Goal: Find contact information: Find contact information

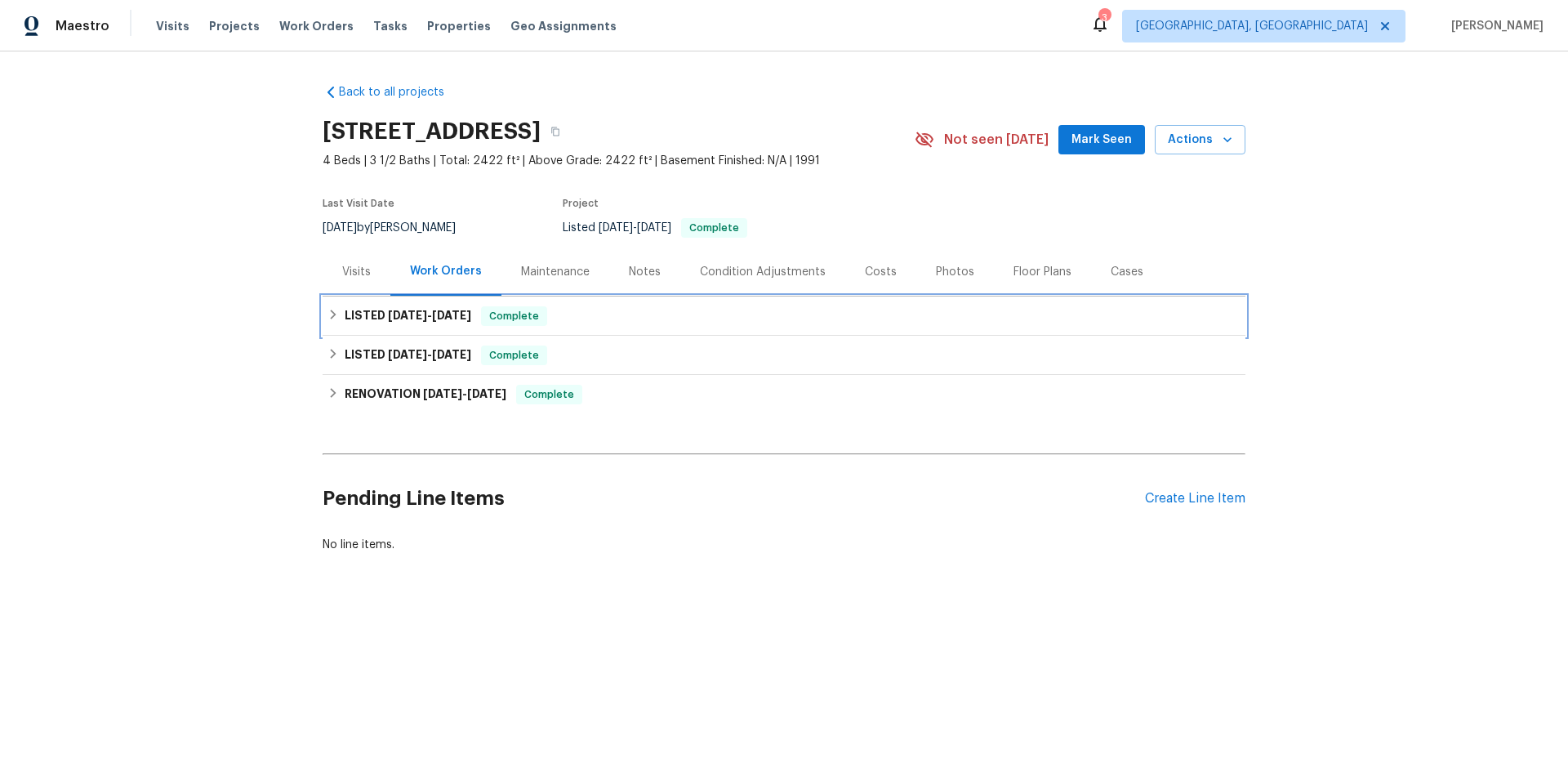
click at [401, 320] on span "[DATE]" at bounding box center [407, 316] width 39 height 12
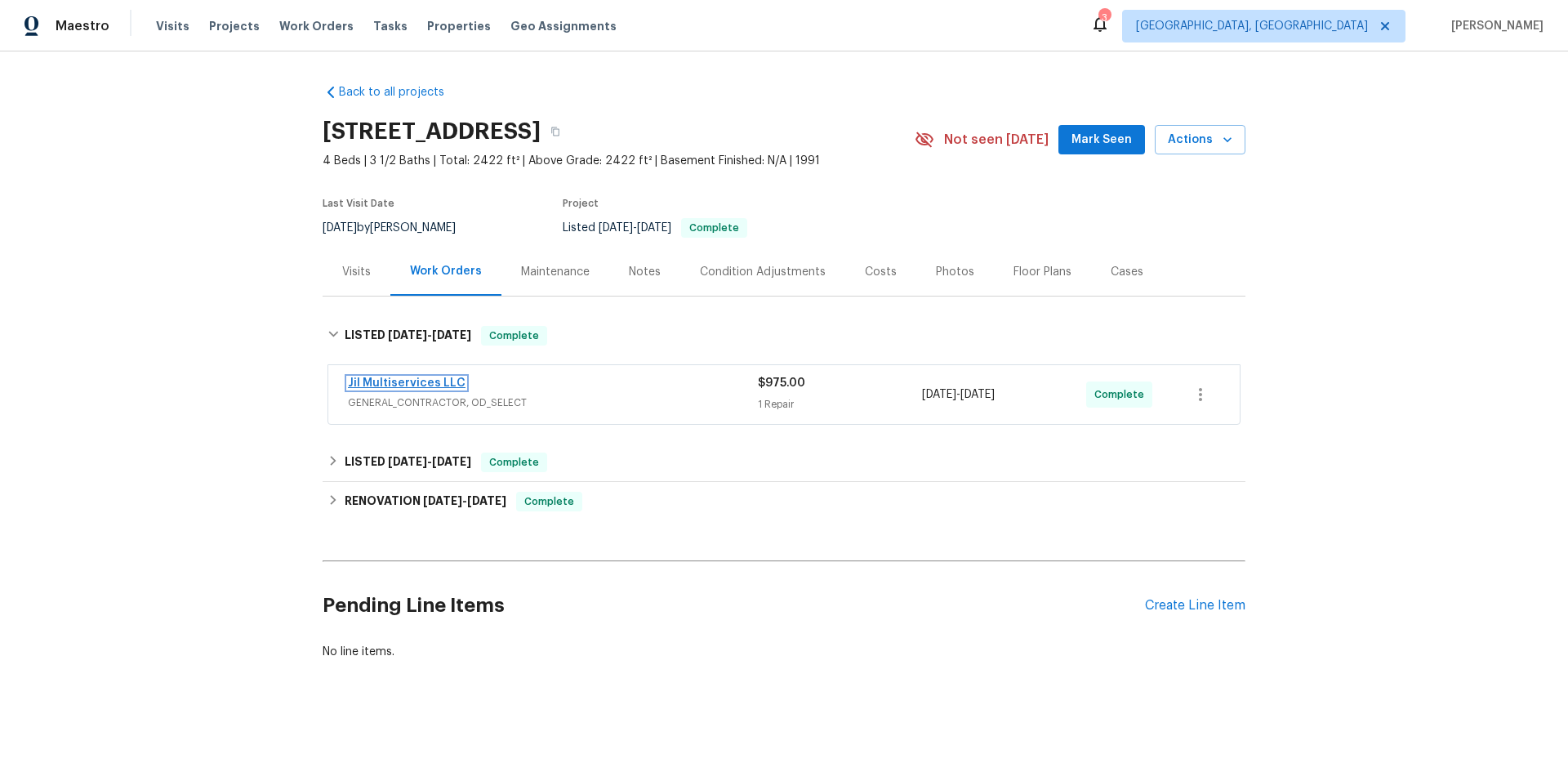
click at [433, 382] on link "Jil Multiservices LLC" at bounding box center [406, 384] width 118 height 12
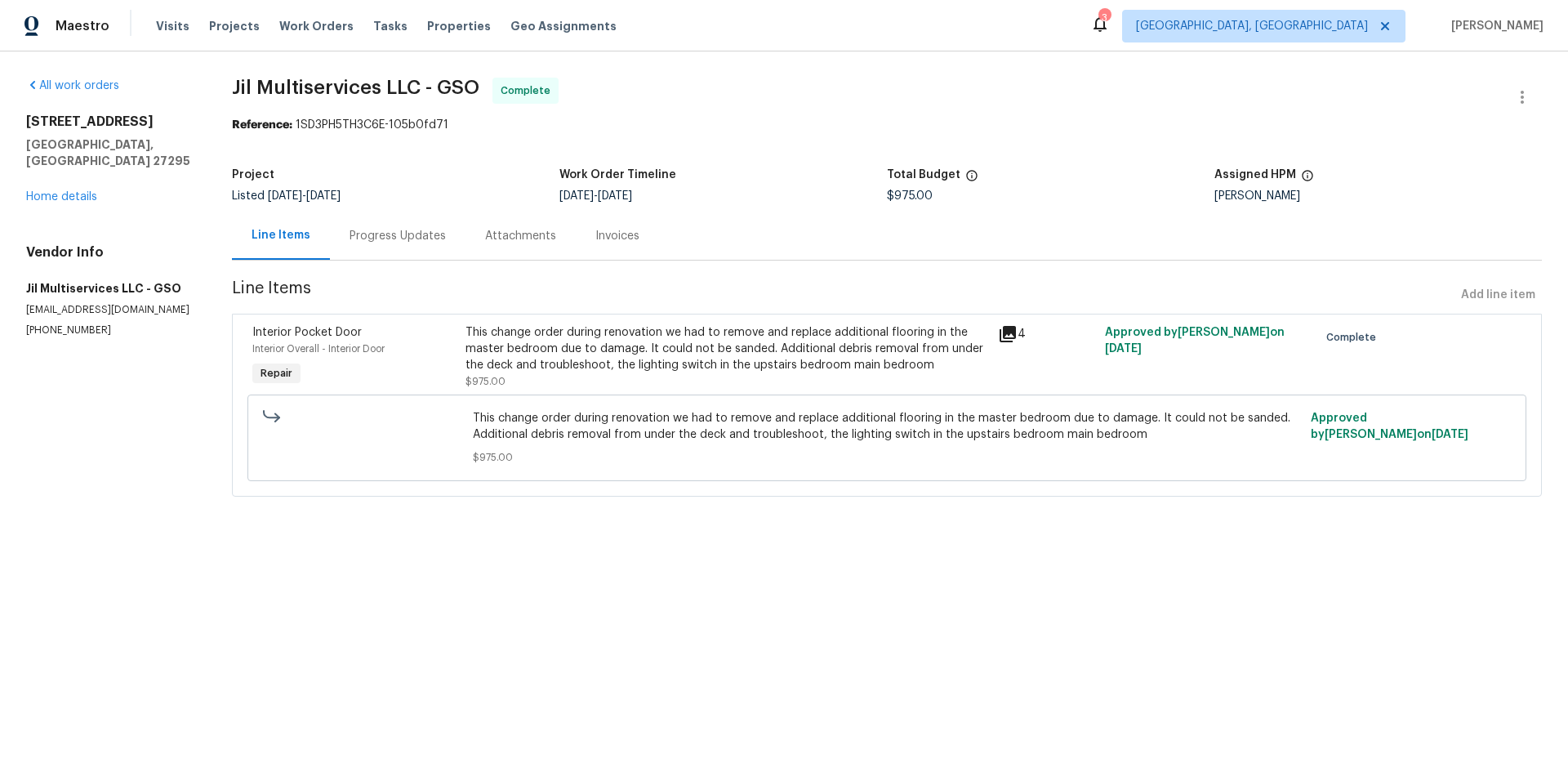
click at [364, 235] on div "Progress Updates" at bounding box center [398, 236] width 97 height 16
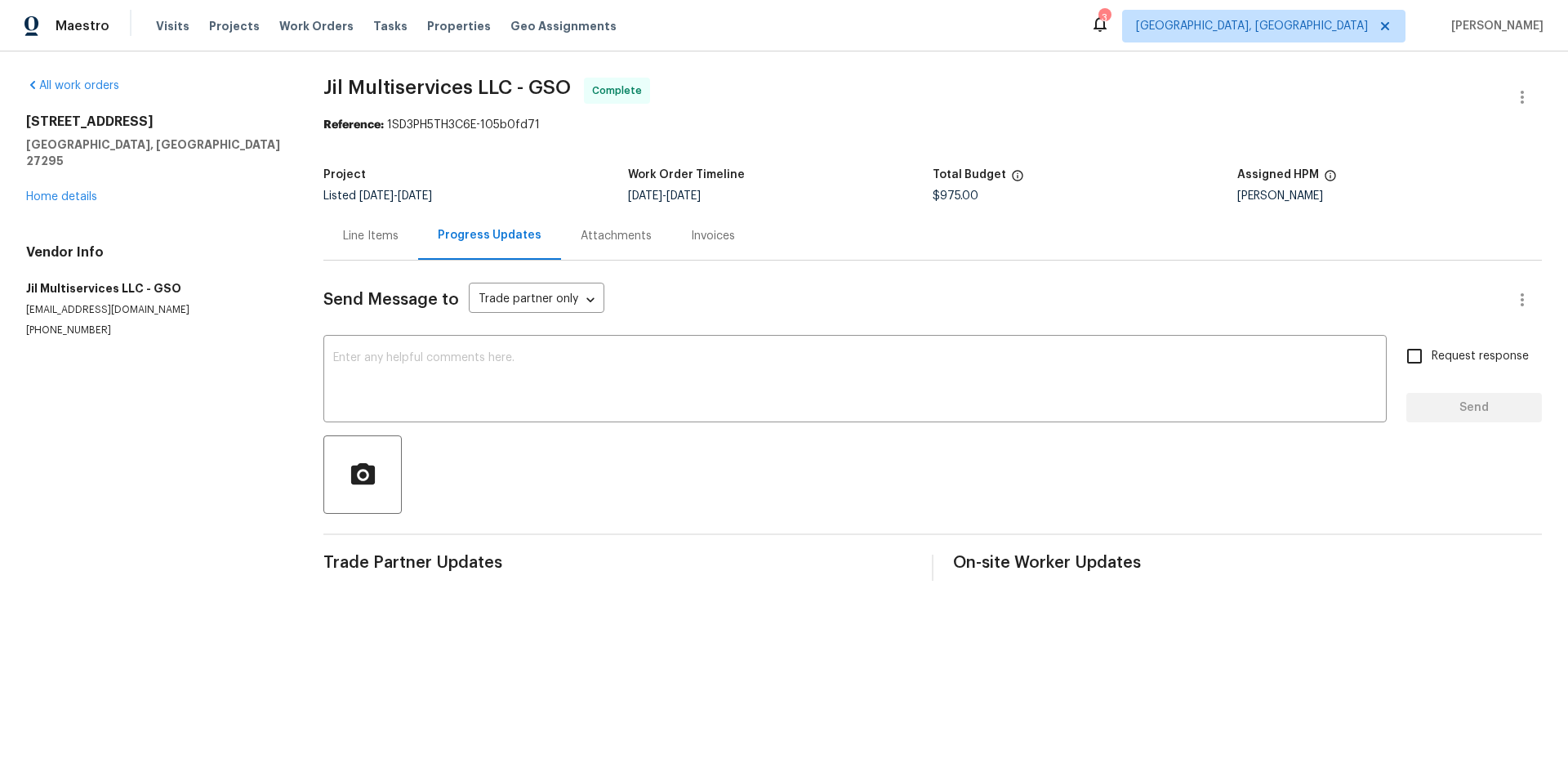
click at [346, 236] on div "Line Items" at bounding box center [371, 236] width 56 height 16
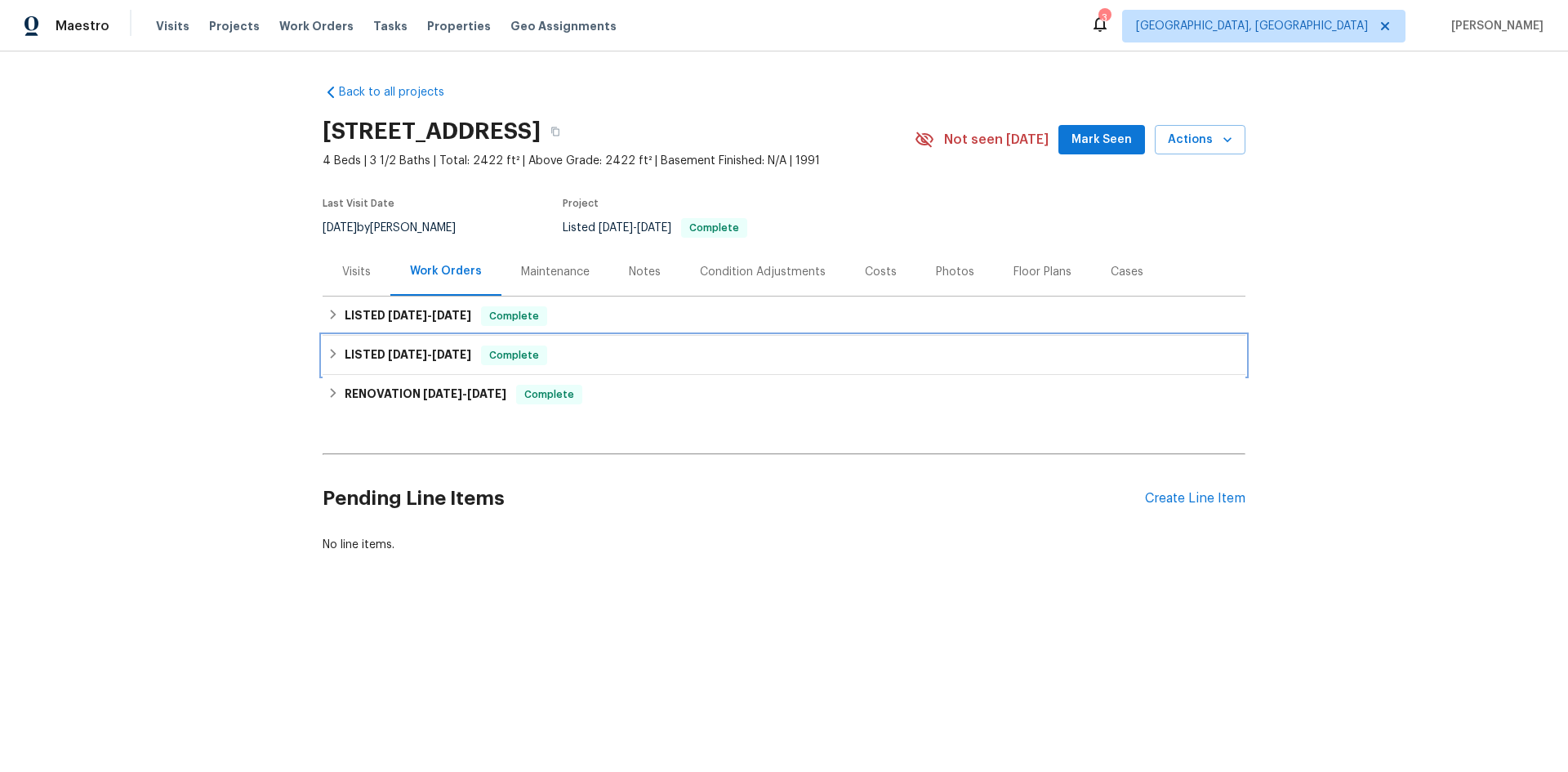
click at [415, 353] on span "[DATE]" at bounding box center [407, 355] width 39 height 12
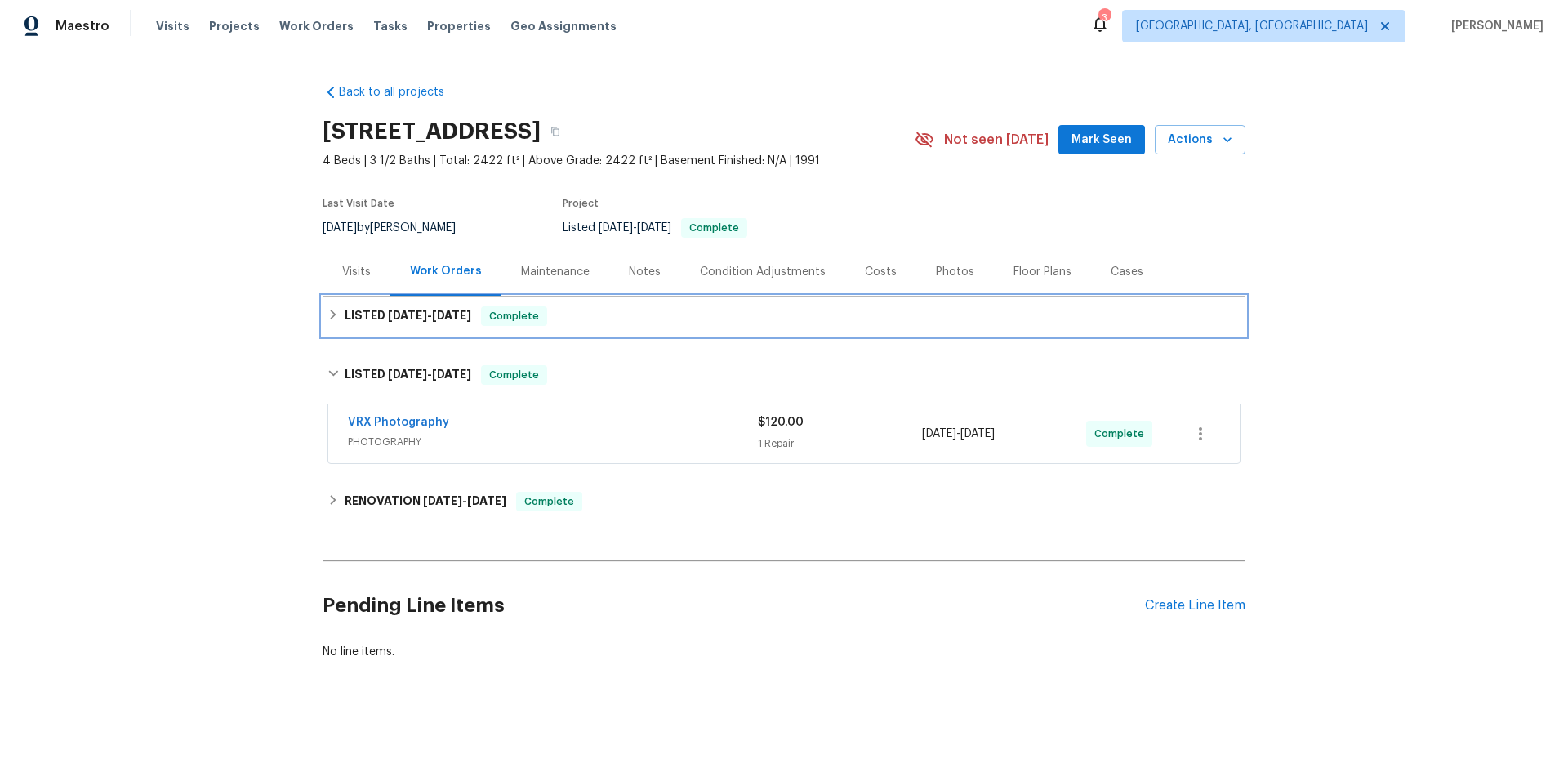
click at [399, 317] on span "[DATE]" at bounding box center [407, 316] width 39 height 12
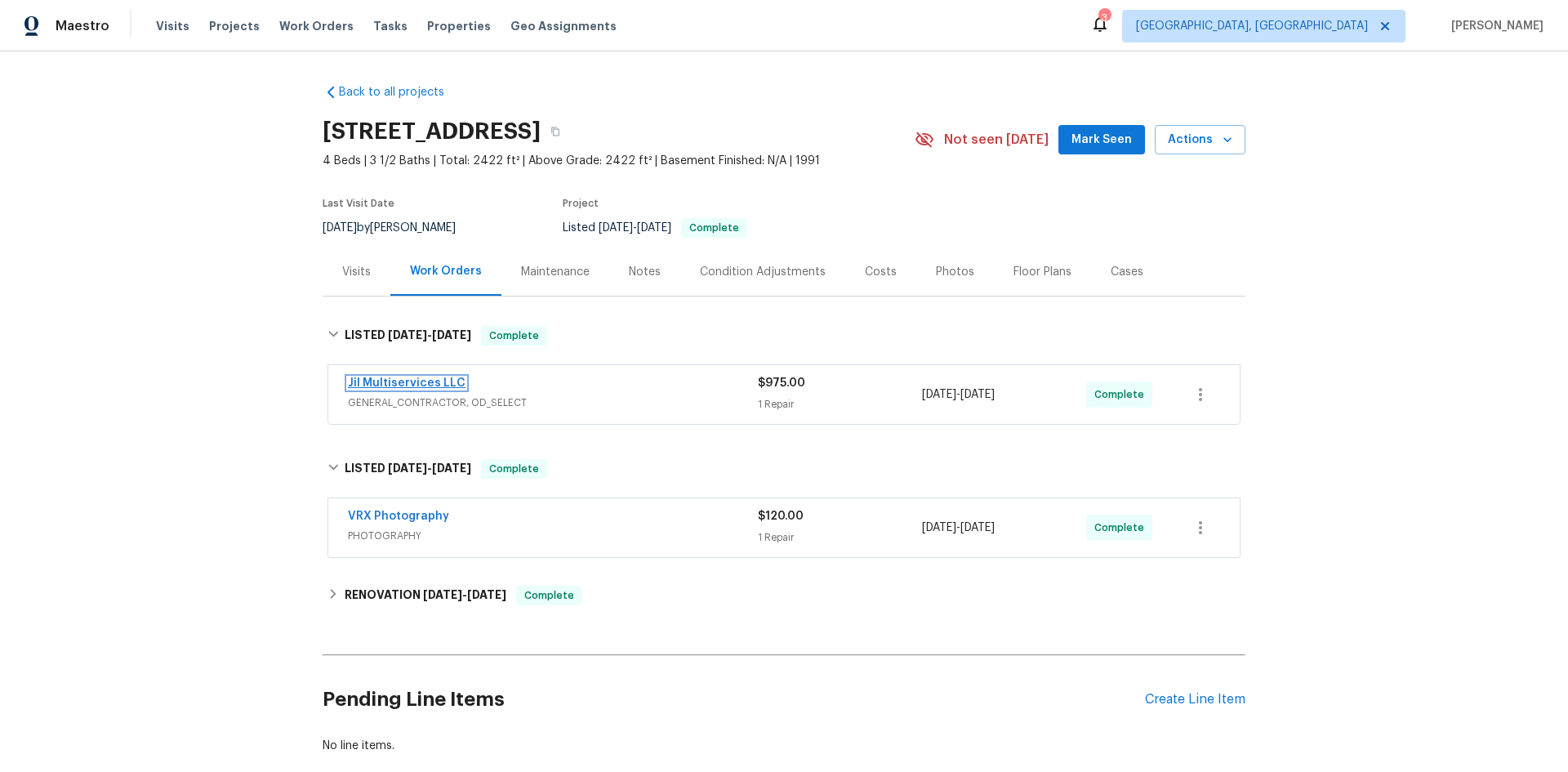
click at [408, 385] on link "Jil Multiservices LLC" at bounding box center [406, 384] width 118 height 12
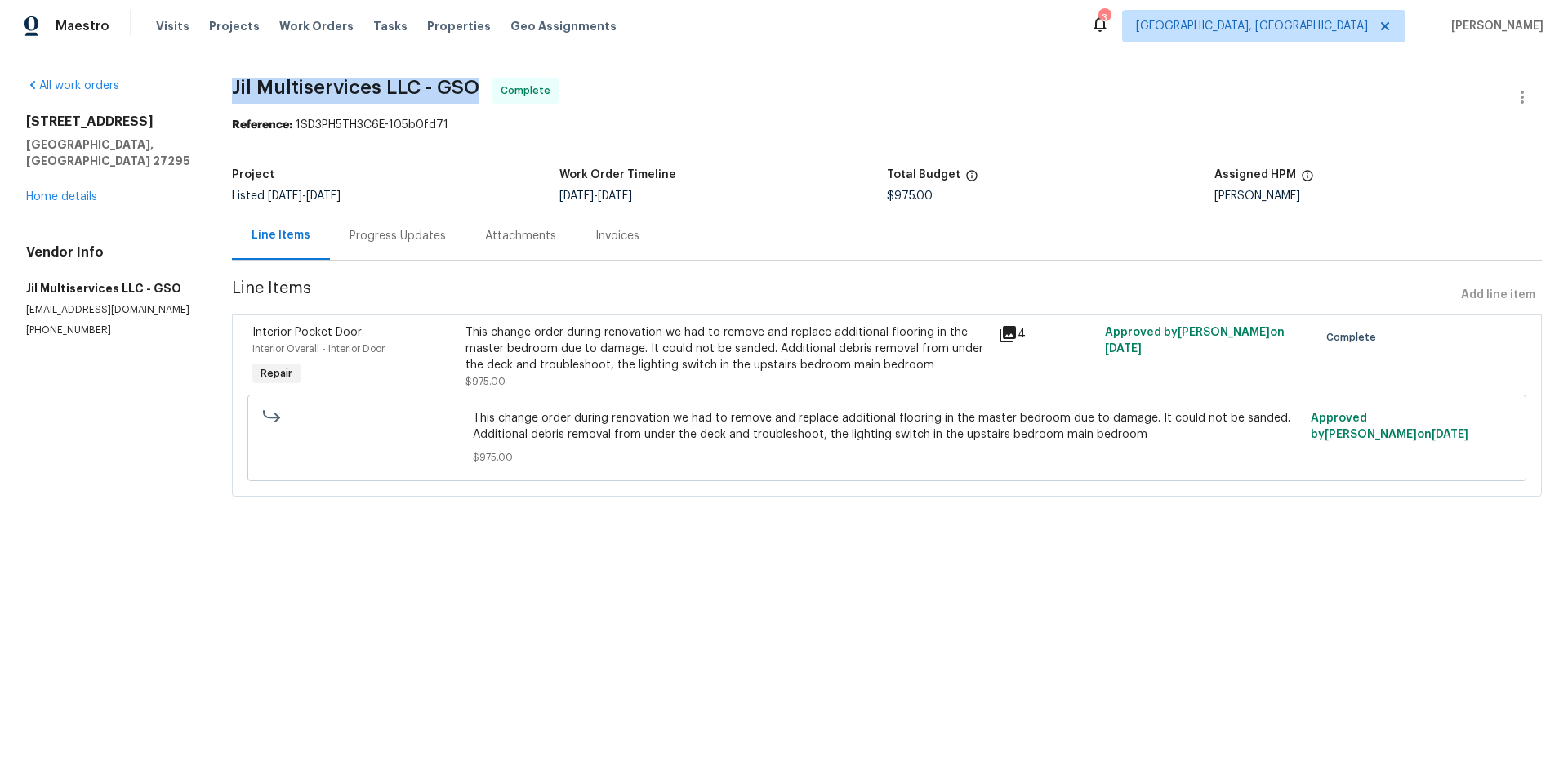
drag, startPoint x: 482, startPoint y: 89, endPoint x: 226, endPoint y: 81, distance: 256.1
click at [226, 81] on div "All work orders [STREET_ADDRESS][PERSON_NAME] Home details Vendor Info Jil Mult…" at bounding box center [784, 297] width 1568 height 491
copy span "Jil Multiservices LLC - GSO"
click at [453, 92] on span "Jil Multiservices LLC - GSO" at bounding box center [356, 87] width 247 height 19
drag, startPoint x: 258, startPoint y: 88, endPoint x: 378, endPoint y: 85, distance: 120.0
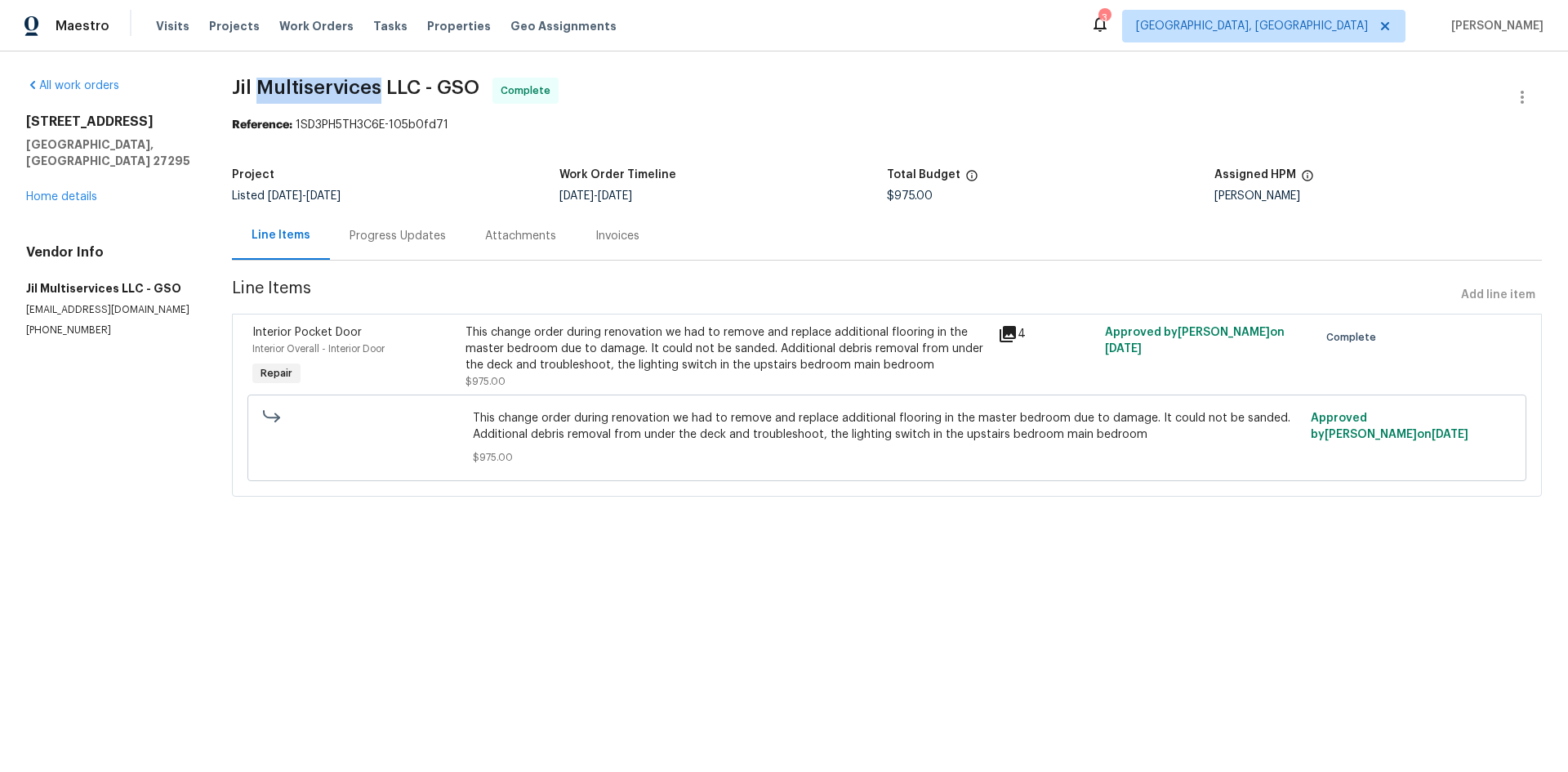
click at [378, 85] on span "Jil Multiservices LLC - GSO" at bounding box center [356, 87] width 247 height 19
click at [302, 85] on span "Jil Multiservices LLC - GSO" at bounding box center [356, 87] width 247 height 19
drag, startPoint x: 384, startPoint y: 85, endPoint x: 418, endPoint y: 91, distance: 34.5
click at [418, 91] on span "Jil Multiservices LLC - GSO" at bounding box center [356, 87] width 247 height 19
click at [745, 76] on div "All work orders [STREET_ADDRESS][PERSON_NAME] Home details Vendor Info Jil Mult…" at bounding box center [784, 297] width 1568 height 491
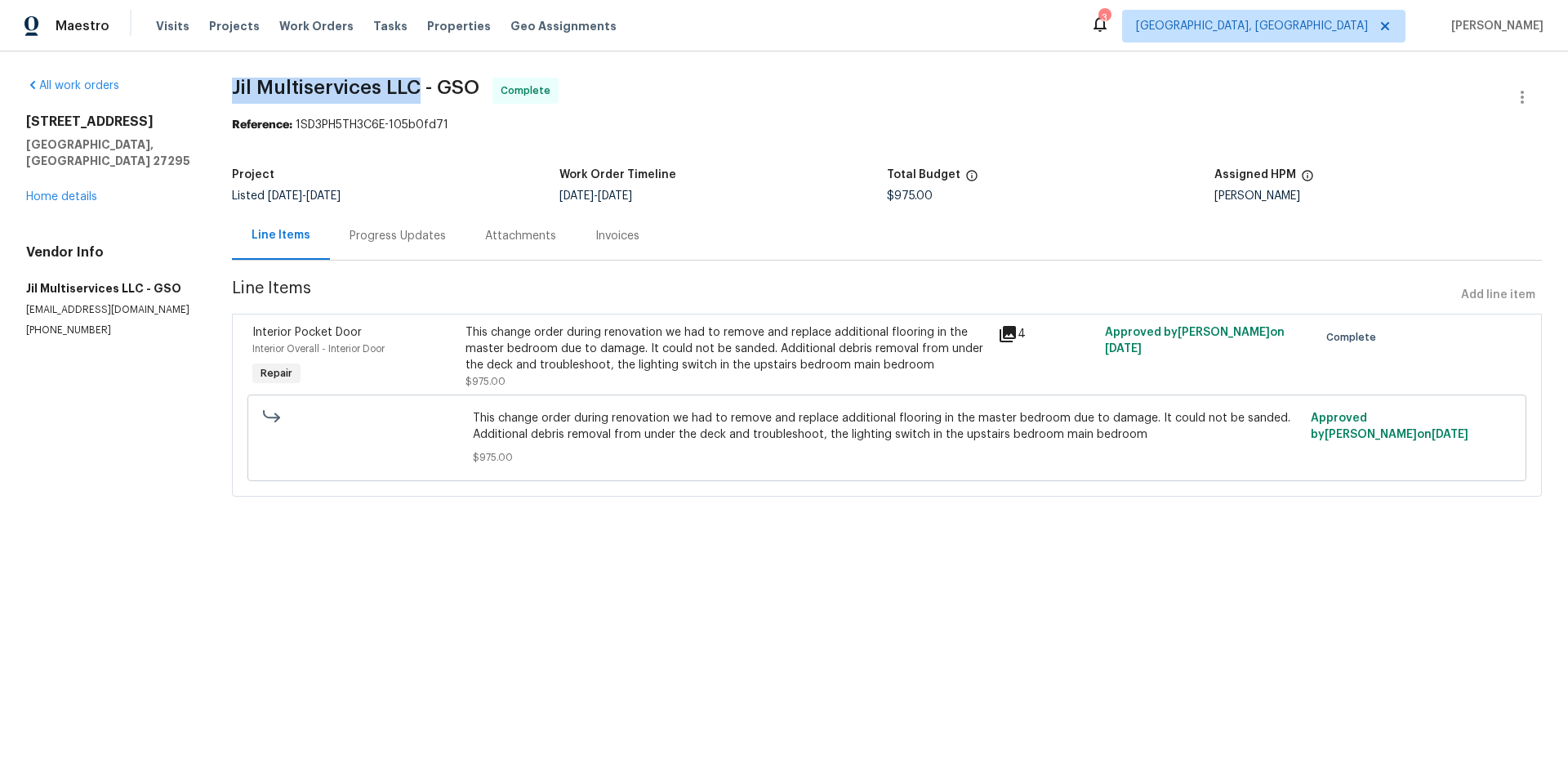
drag, startPoint x: 224, startPoint y: 83, endPoint x: 419, endPoint y: 87, distance: 195.0
click at [419, 87] on div "All work orders [STREET_ADDRESS][PERSON_NAME] Home details Vendor Info Jil Mult…" at bounding box center [784, 297] width 1568 height 491
click at [732, 144] on section "Jil Multiservices LLC - GSO Complete Reference: 1SD3PH5TH3C6E-105b0fd71 Project…" at bounding box center [887, 297] width 1310 height 439
drag, startPoint x: 219, startPoint y: 88, endPoint x: 383, endPoint y: 92, distance: 164.0
click at [383, 92] on div "All work orders [STREET_ADDRESS][PERSON_NAME] Home details Vendor Info Jil Mult…" at bounding box center [784, 297] width 1568 height 491
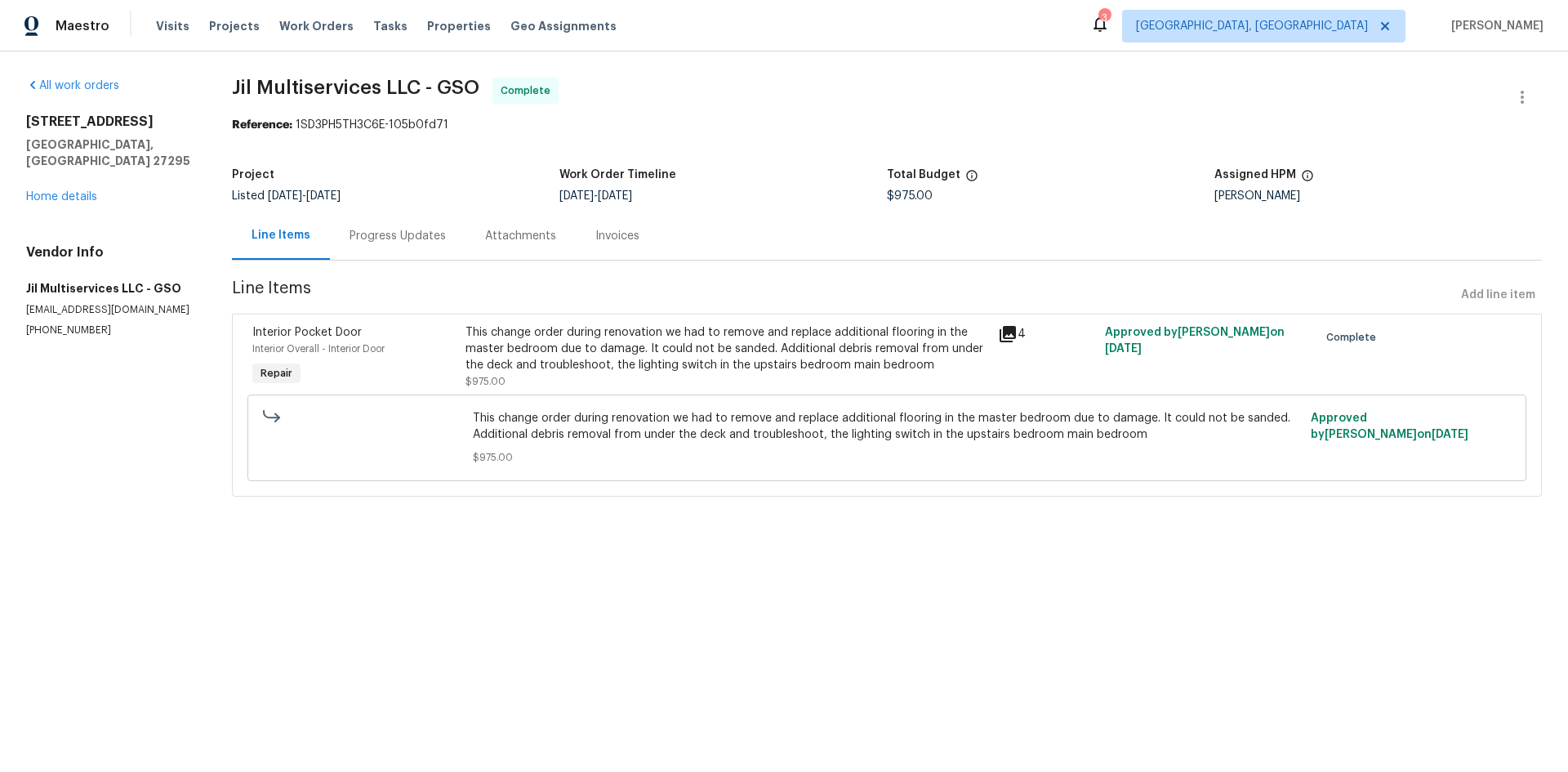
click at [677, 85] on span "Jil Multiservices LLC - GSO Complete" at bounding box center [867, 97] width 1271 height 39
drag, startPoint x: 16, startPoint y: 143, endPoint x: 151, endPoint y: 147, distance: 135.1
click at [151, 147] on div "All work orders [STREET_ADDRESS][PERSON_NAME] Home details Vendor Info Jil Mult…" at bounding box center [784, 297] width 1568 height 491
click at [160, 153] on div "[STREET_ADDRESS][PERSON_NAME] Home details" at bounding box center [109, 158] width 167 height 91
click at [62, 323] on p "[PHONE_NUMBER]" at bounding box center [109, 330] width 167 height 13
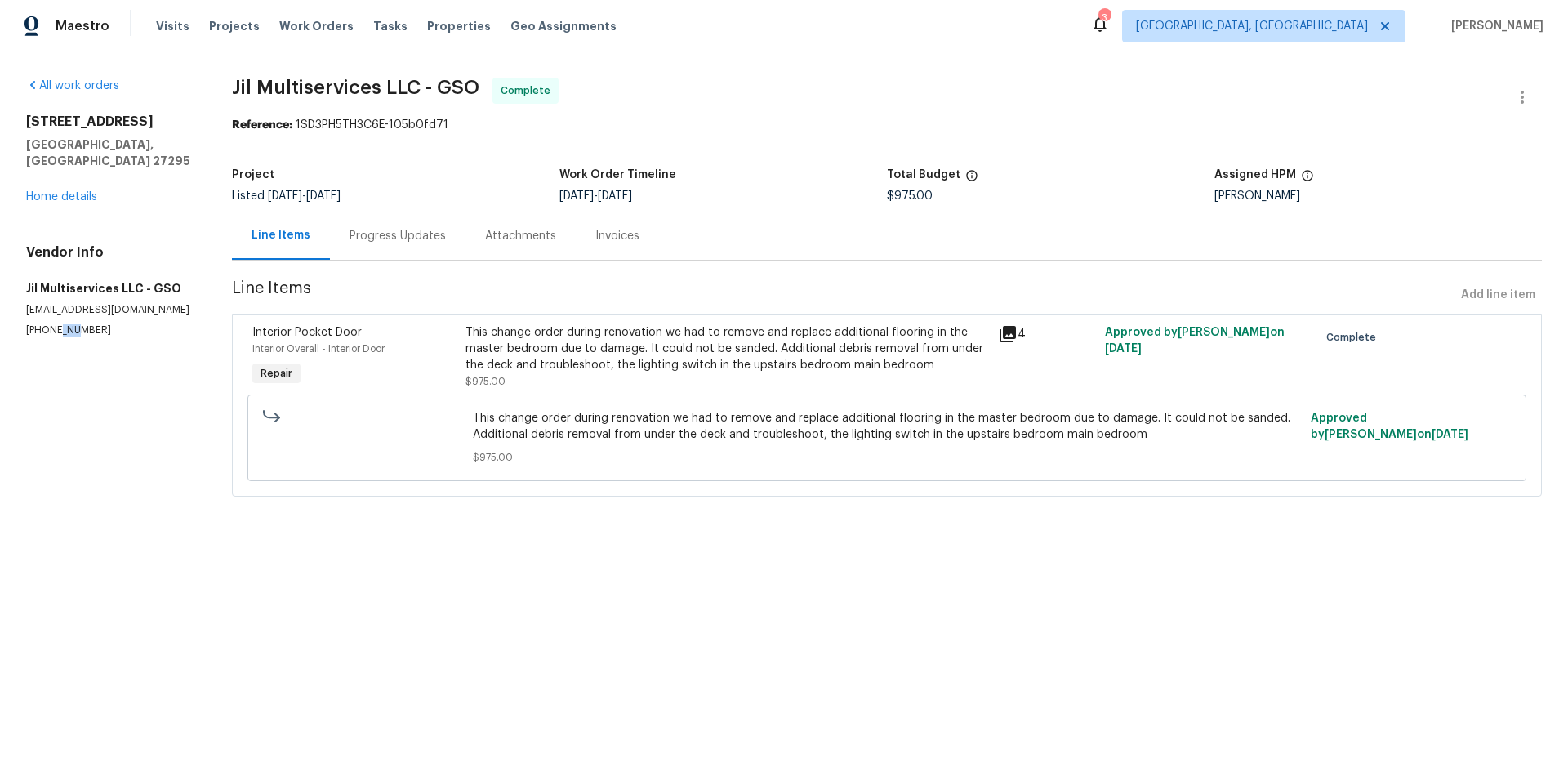
click at [62, 323] on p "[PHONE_NUMBER]" at bounding box center [109, 330] width 167 height 13
click at [121, 331] on section "All work orders [STREET_ADDRESS][PERSON_NAME] Home details Vendor Info Jil Mult…" at bounding box center [109, 297] width 167 height 439
drag, startPoint x: 24, startPoint y: 313, endPoint x: 47, endPoint y: 317, distance: 23.3
click at [47, 317] on div "All work orders [STREET_ADDRESS][PERSON_NAME] Home details Vendor Info Jil Mult…" at bounding box center [784, 297] width 1568 height 491
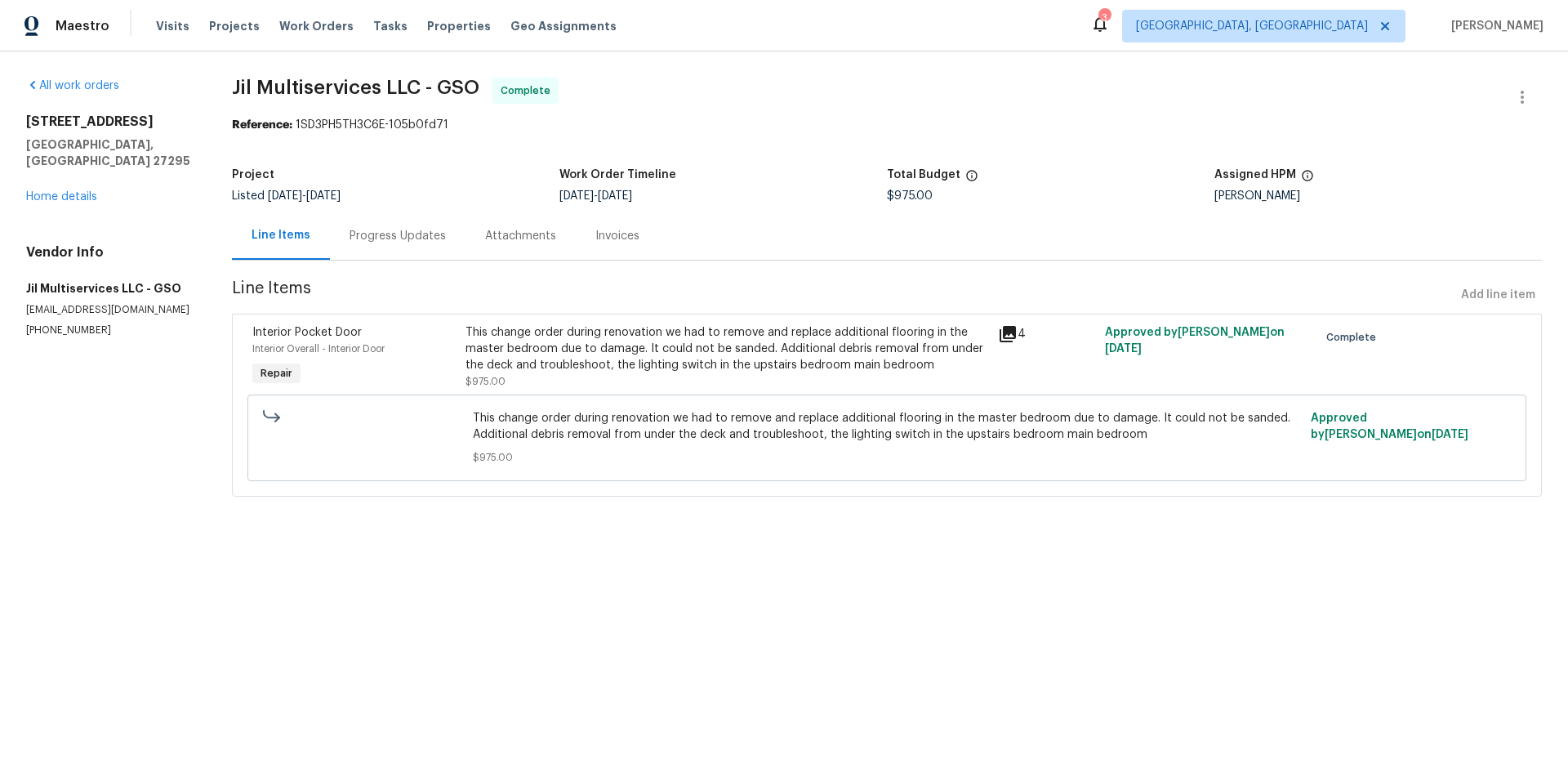
drag, startPoint x: 53, startPoint y: 331, endPoint x: 47, endPoint y: 339, distance: 10.0
click at [53, 332] on section "All work orders [STREET_ADDRESS][PERSON_NAME] Home details Vendor Info Jil Mult…" at bounding box center [109, 297] width 167 height 439
